Goal: Task Accomplishment & Management: Use online tool/utility

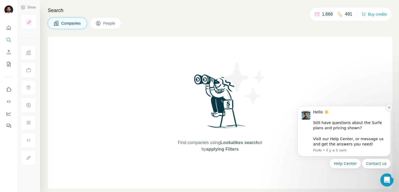
click at [389, 107] on icon "Dismiss notification" at bounding box center [389, 107] width 3 height 3
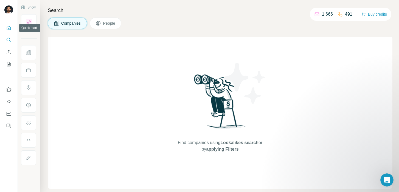
click at [7, 27] on icon "Quick start" at bounding box center [8, 27] width 5 height 5
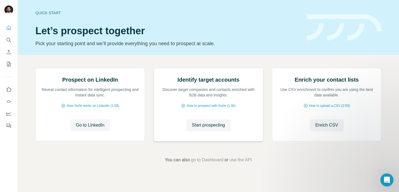
scroll to position [45, 0]
click at [324, 129] on span "Enrich CSV" at bounding box center [326, 125] width 23 height 7
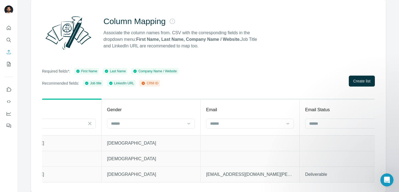
scroll to position [0, 339]
click at [357, 30] on div "Column Mapping Associate the column names from. CSV with the corresponding fiel…" at bounding box center [208, 33] width 333 height 40
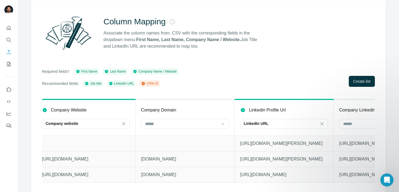
scroll to position [43, 0]
click at [363, 79] on span "Create list" at bounding box center [361, 80] width 17 height 5
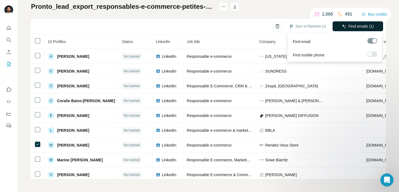
click at [350, 29] on span "Find emails (1)" at bounding box center [361, 26] width 26 height 5
